Goal: Transaction & Acquisition: Purchase product/service

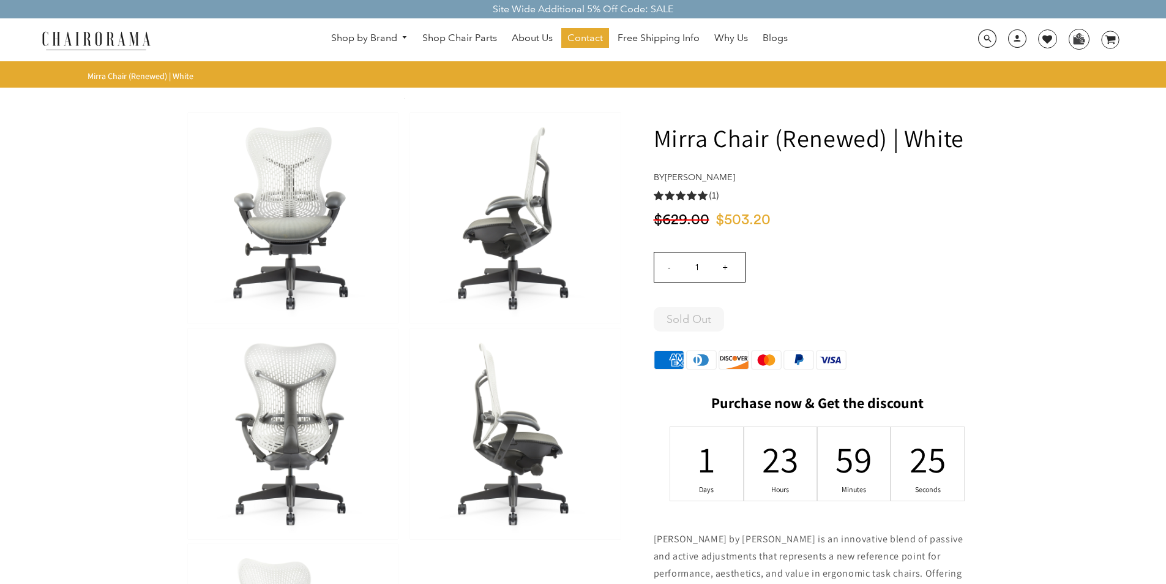
click at [511, 580] on div at bounding box center [405, 433] width 438 height 647
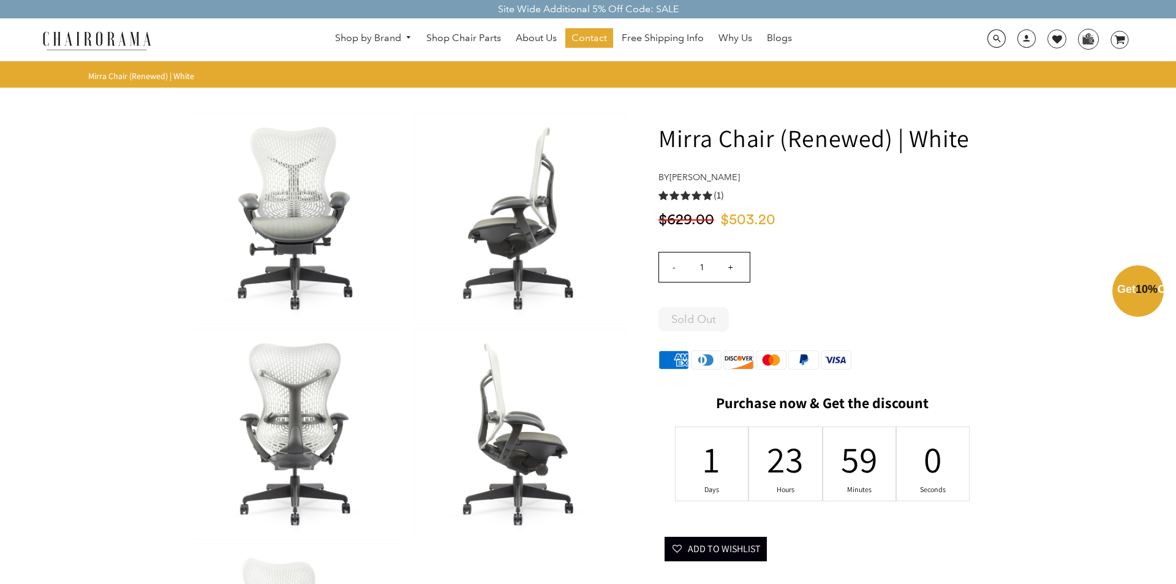
click at [1072, 32] on div "Close dialog Exclusive Offer: Enjoy 10% Off! Get Your Coupon Code Now. Sign up …" at bounding box center [588, 291] width 1176 height 584
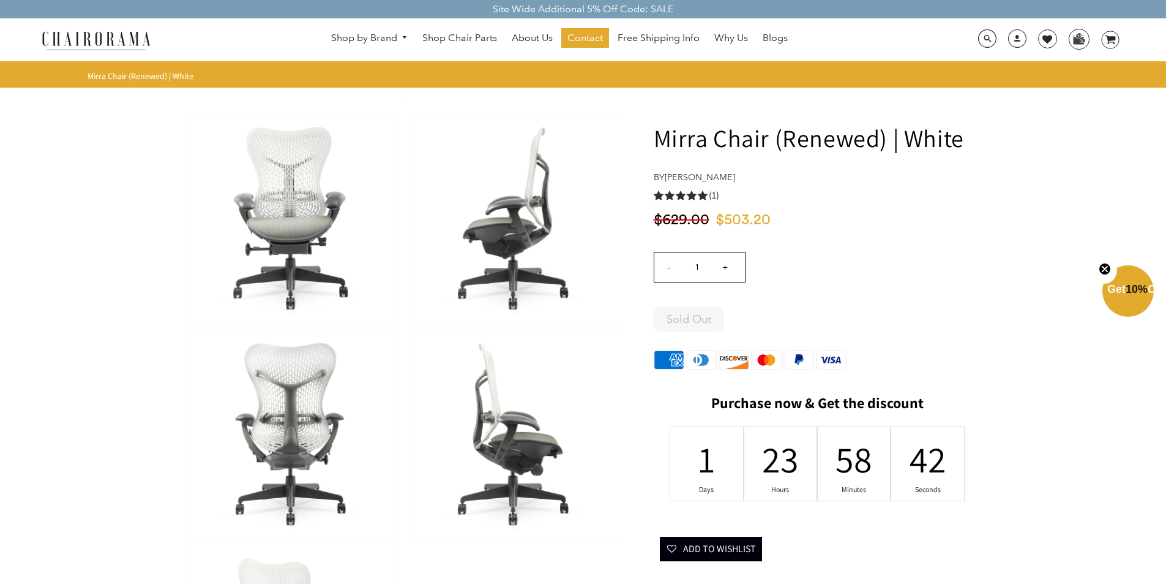
click at [1097, 34] on link "0 image/svg+xml Layer 1" at bounding box center [1106, 40] width 28 height 18
